Goal: Information Seeking & Learning: Check status

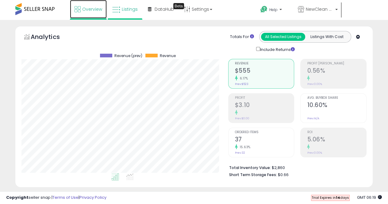
click at [86, 10] on span "Overview" at bounding box center [92, 9] width 20 height 6
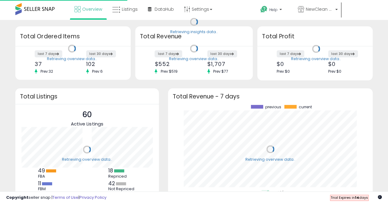
scroll to position [85, 192]
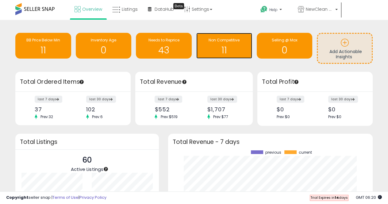
click at [240, 47] on h1 "11" at bounding box center [224, 50] width 50 height 10
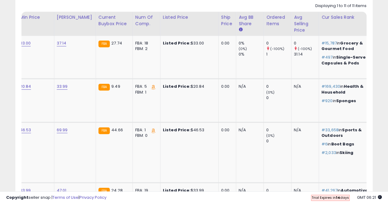
scroll to position [0, 327]
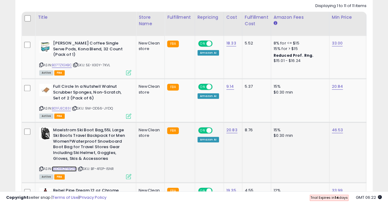
click at [62, 169] on link "B0DHKZFWDW" at bounding box center [64, 168] width 25 height 5
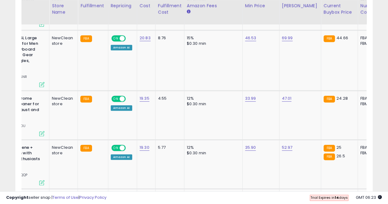
scroll to position [0, 40]
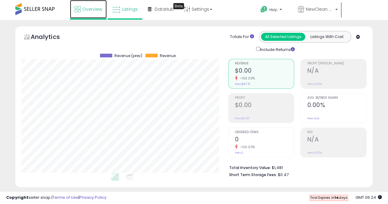
click at [94, 10] on span "Overview" at bounding box center [92, 9] width 20 height 6
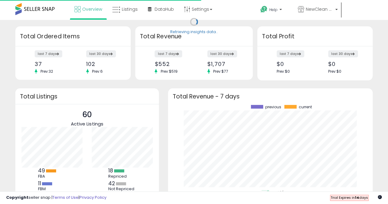
scroll to position [85, 192]
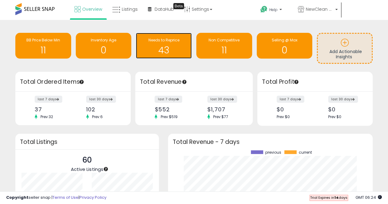
click at [180, 44] on div "43" at bounding box center [164, 46] width 50 height 18
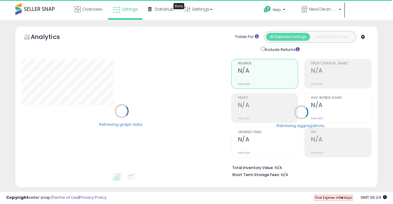
select select "**"
